Goal: Transaction & Acquisition: Book appointment/travel/reservation

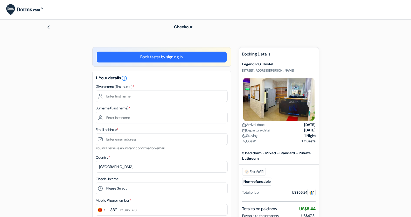
click at [52, 27] on div at bounding box center [101, 27] width 111 height 6
click at [50, 26] on img at bounding box center [48, 27] width 4 height 4
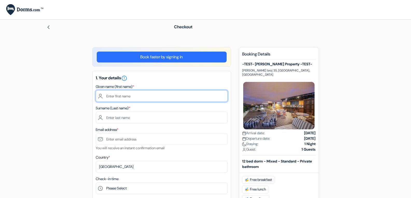
click at [179, 99] on input "text" at bounding box center [162, 96] width 132 height 12
type input "Ardonit"
type input "saliji"
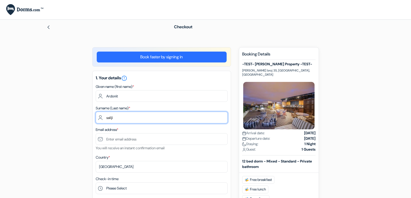
type input "[EMAIL_ADDRESS][DOMAIN_NAME]"
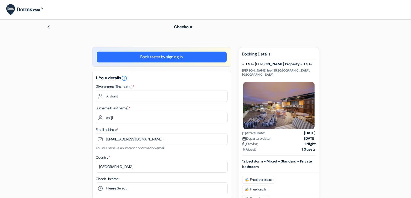
type input "070580897"
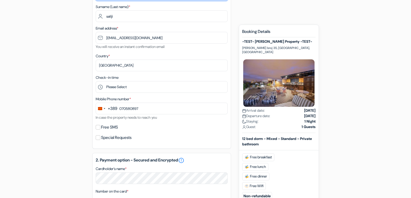
scroll to position [104, 0]
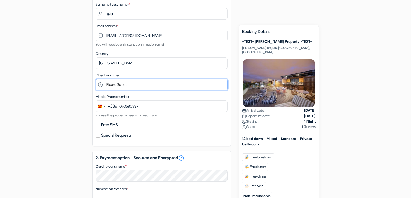
click at [137, 87] on select "Please Select 1:00 2:00 3:00 4:00 5:00 6:00 7:00 8:00 9:00 10:00 11:00 12:00 13…" at bounding box center [162, 85] width 132 height 12
select select "2"
click at [96, 79] on select "Please Select 1:00 2:00 3:00 4:00 5:00 6:00 7:00 8:00 9:00 10:00 11:00 12:00 13…" at bounding box center [162, 85] width 132 height 12
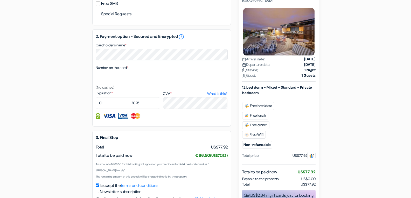
scroll to position [259, 0]
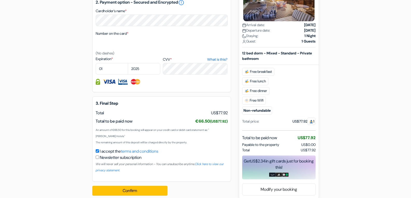
click at [125, 33] on label "Number on the card *" at bounding box center [112, 33] width 33 height 5
click at [0, 0] on textarea "Cardholder’s name *" at bounding box center [0, 0] width 0 height 0
click at [122, 38] on div "Number on the card * (No dashes)" at bounding box center [162, 43] width 132 height 26
click at [139, 69] on select "2025 2026 2027 2028 2029 2030 2031 2032 2033 2034 2035 2036 2037 2038 2039 2040…" at bounding box center [144, 69] width 32 height 12
select select "2028"
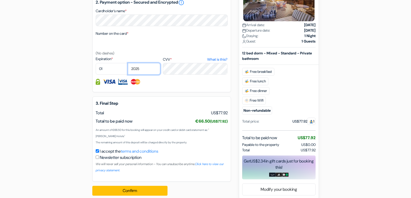
click at [128, 64] on select "2025 2026 2027 2028 2029 2030 2031 2032 2033 2034 2035 2036 2037 2038 2039 2040…" at bounding box center [144, 69] width 32 height 12
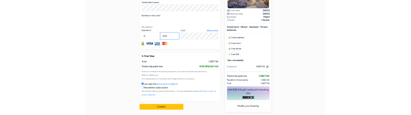
scroll to position [267, 0]
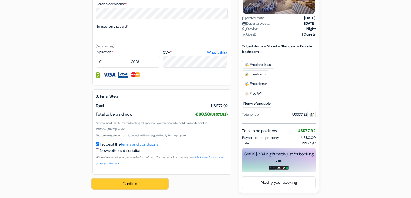
click at [145, 183] on button "Confirm Loading..." at bounding box center [129, 184] width 75 height 10
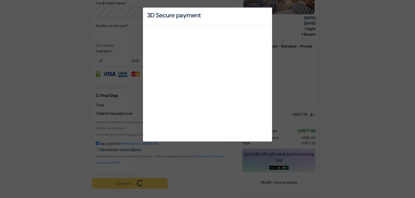
click at [208, 29] on div at bounding box center [207, 84] width 129 height 116
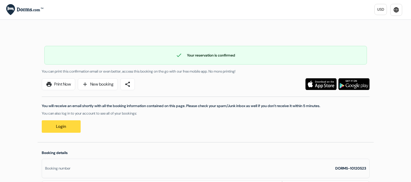
click at [165, 47] on div "check Your reservation is confirmed Booking number: DORMS-10120523" at bounding box center [205, 55] width 322 height 19
